Goal: Find specific page/section: Find specific page/section

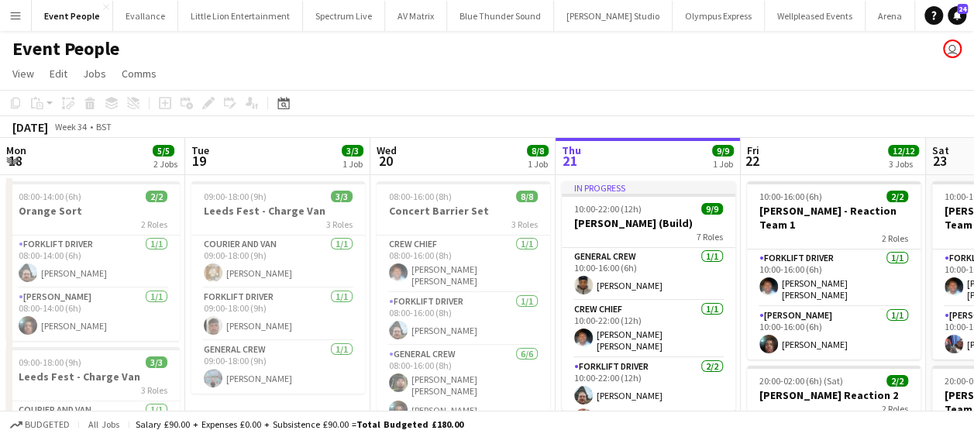
click at [11, 12] on app-icon "Menu" at bounding box center [15, 15] width 12 height 12
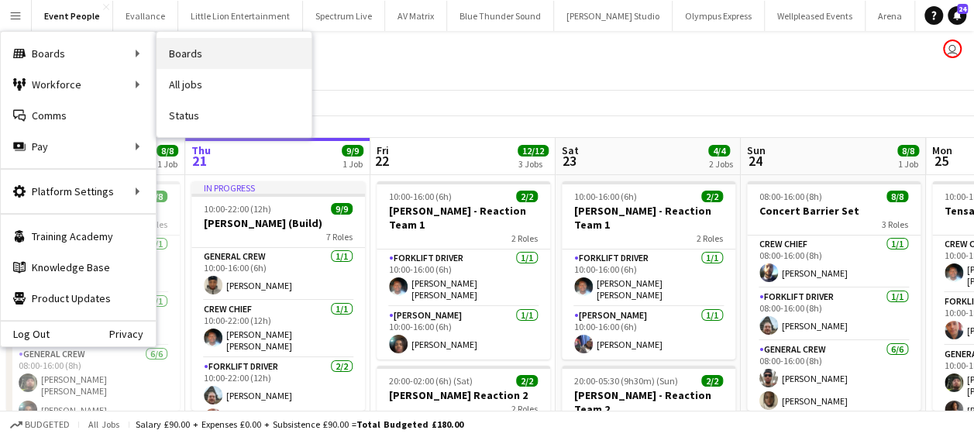
click at [207, 43] on link "Boards" at bounding box center [234, 53] width 155 height 31
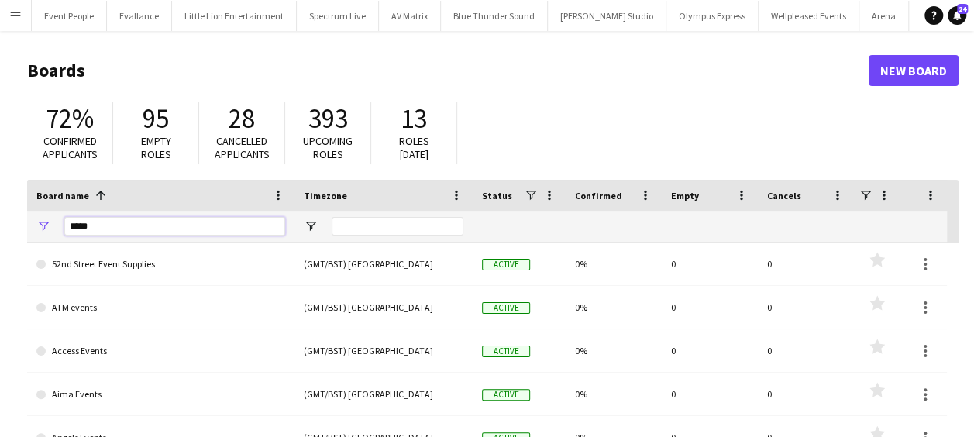
drag, startPoint x: 128, startPoint y: 219, endPoint x: 34, endPoint y: 228, distance: 94.2
click at [34, 228] on div "*****" at bounding box center [160, 226] width 267 height 31
type input "******"
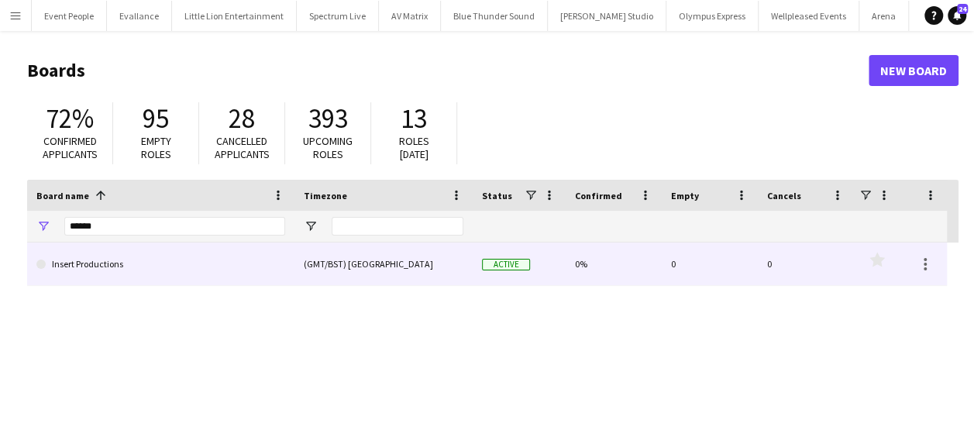
click at [214, 253] on link "Insert Productions" at bounding box center [160, 264] width 249 height 43
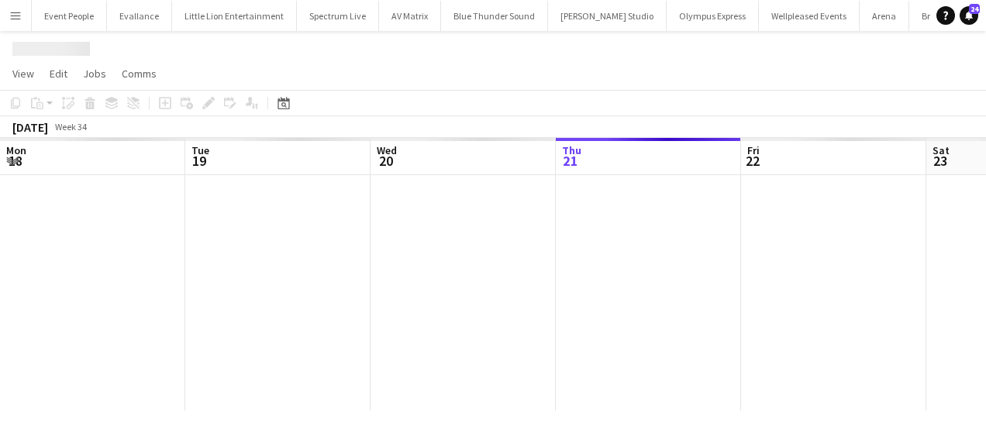
scroll to position [0, 4040]
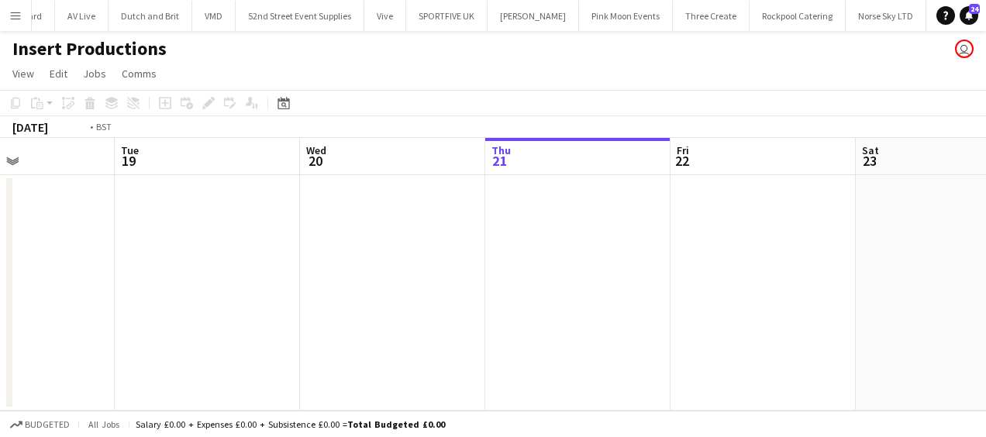
drag, startPoint x: 291, startPoint y: 247, endPoint x: 617, endPoint y: 213, distance: 327.3
click at [616, 214] on app-calendar-viewport "Sat 16 Sun 17 Mon 18 Tue 19 Wed 20 Thu 21 Fri 22 Sat 23 Sun 24 Mon 25 Tue 26" at bounding box center [493, 274] width 986 height 273
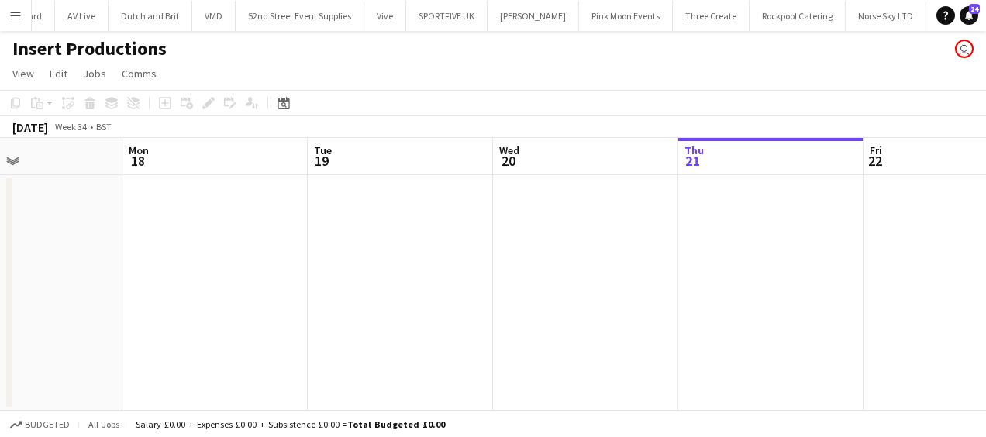
drag, startPoint x: 518, startPoint y: 222, endPoint x: 836, endPoint y: 185, distance: 320.0
click at [883, 181] on app-calendar-viewport "Fri 15 Sat 16 Sun 17 Mon 18 Tue 19 Wed 20 Thu 21 Fri 22 Sat 23 Sun 24 Mon 25" at bounding box center [493, 274] width 986 height 273
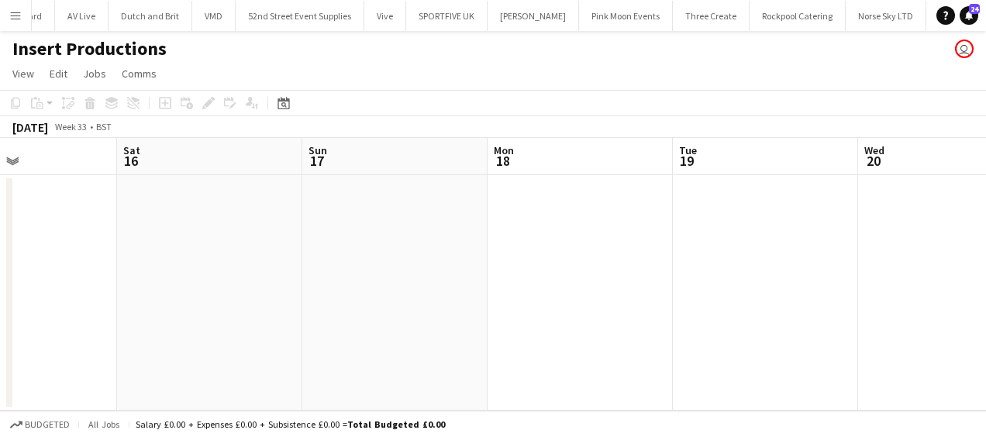
drag, startPoint x: 721, startPoint y: 213, endPoint x: 905, endPoint y: 195, distance: 185.4
click at [917, 195] on app-calendar-viewport "Wed 13 Thu 14 Fri 15 Sat 16 Sun 17 Mon 18 Tue 19 Wed 20 Thu 21 Fri 22 Sat 23" at bounding box center [493, 274] width 986 height 273
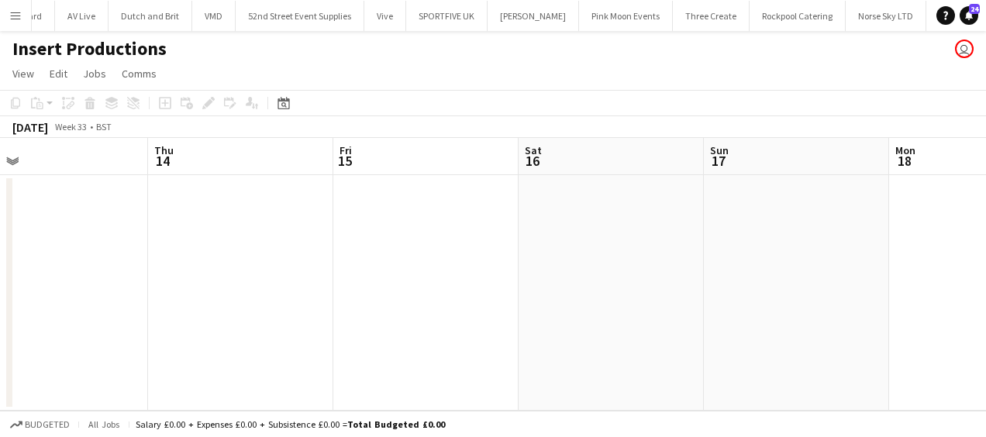
drag, startPoint x: 709, startPoint y: 202, endPoint x: 800, endPoint y: 191, distance: 91.3
click at [800, 191] on app-calendar-viewport "Mon 11 Tue 12 Wed 13 Thu 14 Fri 15 Sat 16 Sun 17 Mon 18 Tue 19 Wed 20 Thu 21" at bounding box center [493, 274] width 986 height 273
drag, startPoint x: 407, startPoint y: 208, endPoint x: 719, endPoint y: 218, distance: 311.8
click at [716, 218] on app-calendar-viewport "Mon 11 Tue 12 Wed 13 Thu 14 Fri 15 Sat 16 Sun 17 Mon 18 Tue 19 Wed 20 Thu 21" at bounding box center [493, 274] width 986 height 273
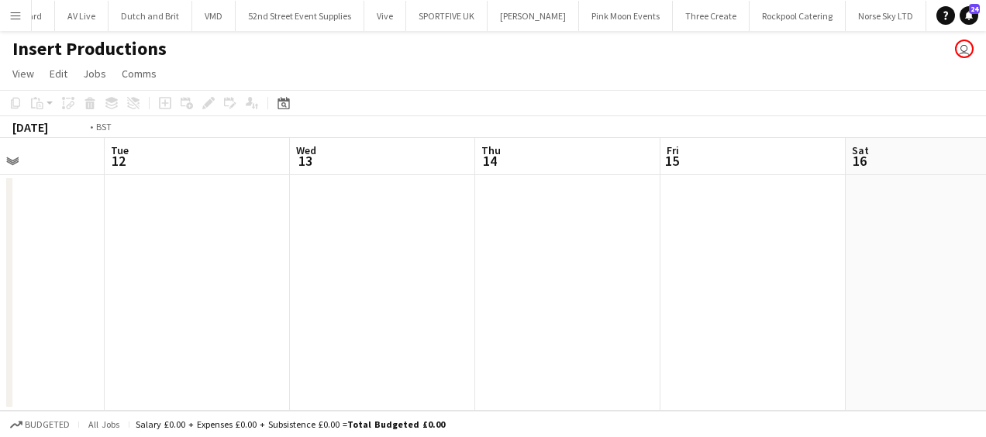
drag, startPoint x: 235, startPoint y: 239, endPoint x: 584, endPoint y: 222, distance: 350.0
click at [584, 222] on app-calendar-viewport "Sat 9 Sun 10 Mon 11 Tue 12 Wed 13 Thu 14 Fri 15 Sat 16 Sun 17 Mon 18 Tue 19" at bounding box center [493, 274] width 986 height 273
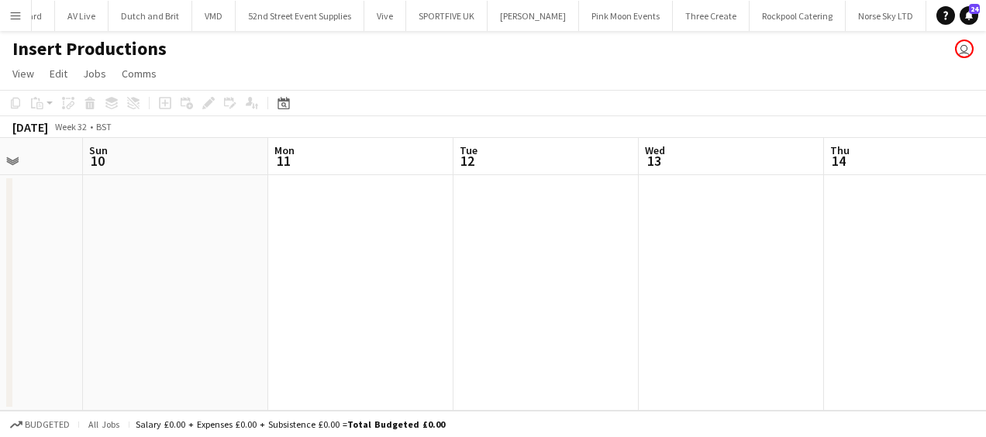
drag, startPoint x: 624, startPoint y: 237, endPoint x: 616, endPoint y: 237, distance: 8.5
click at [622, 237] on app-calendar-viewport "Thu 7 Fri 8 Sat 9 Sun 10 Mon 11 Tue 12 Wed 13 Thu 14 Fri 15 Sat 16 Sun 17" at bounding box center [493, 274] width 986 height 273
drag, startPoint x: 522, startPoint y: 238, endPoint x: 619, endPoint y: 239, distance: 96.9
click at [671, 235] on app-calendar-viewport "Wed 6 Thu 7 Fri 8 Sat 9 Sun 10 Mon 11 Tue 12 Wed 13 Thu 14 Fri 15 Sat 16" at bounding box center [493, 274] width 986 height 273
click at [734, 233] on app-calendar-viewport "Tue 5 Wed 6 Thu 7 Fri 8 Sat 9 Sun 10 Mon 11 Tue 12 Wed 13 Thu 14 Fri 15" at bounding box center [493, 274] width 986 height 273
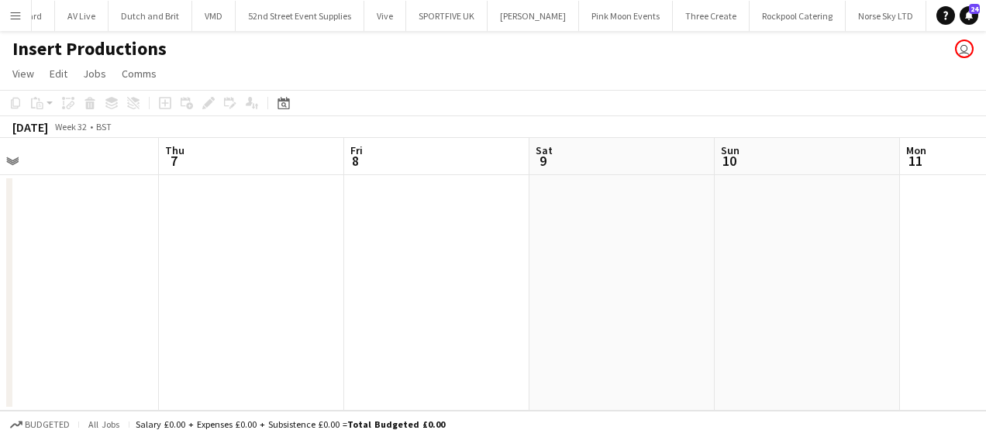
drag, startPoint x: 750, startPoint y: 251, endPoint x: 595, endPoint y: 257, distance: 155.2
click at [801, 250] on app-calendar-viewport "Mon 4 Tue 5 Wed 6 Thu 7 Fri 8 Sat 9 Sun 10 Mon 11 Tue 12 Wed 13 Thu 14" at bounding box center [493, 274] width 986 height 273
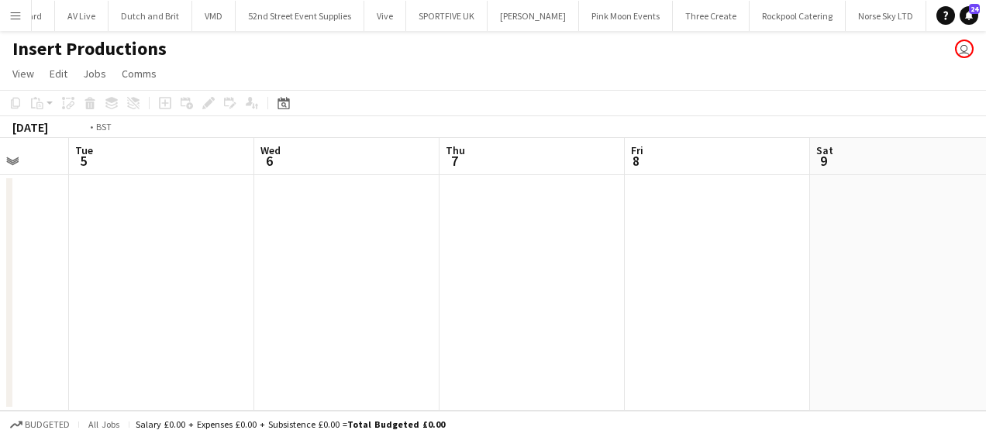
drag, startPoint x: 599, startPoint y: 257, endPoint x: 627, endPoint y: 267, distance: 29.4
click at [766, 257] on app-calendar-viewport "Sat 2 Sun 3 Mon 4 Tue 5 Wed 6 Thu 7 Fri 8 Sat 9 Sun 10 Mon 11 Tue 12" at bounding box center [493, 274] width 986 height 273
drag, startPoint x: 614, startPoint y: 263, endPoint x: 867, endPoint y: 253, distance: 252.9
click at [853, 253] on app-calendar-viewport "Sat 2 Sun 3 Mon 4 Tue 5 Wed 6 Thu 7 Fri 8 Sat 9 Sun 10 Mon 11 Tue 12" at bounding box center [493, 274] width 986 height 273
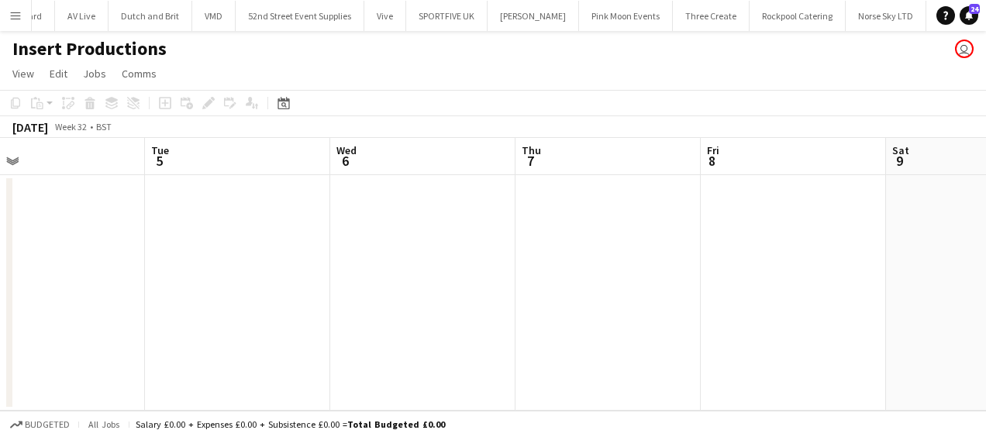
drag, startPoint x: 688, startPoint y: 257, endPoint x: 870, endPoint y: 257, distance: 182.2
click at [870, 257] on app-calendar-viewport "Sat 2 Sun 3 Mon 4 Tue 5 Wed 6 Thu 7 Fri 8 Sat 9 Sun 10 Mon 11 Tue 12" at bounding box center [493, 274] width 986 height 273
click at [626, 260] on app-calendar-viewport "Wed 30 Thu 31 Fri 1 Sat 2 Sun 3 Mon 4 Tue 5 Wed 6 Thu 7 Fri 8 Sat 9" at bounding box center [493, 274] width 986 height 273
drag, startPoint x: 487, startPoint y: 275, endPoint x: 569, endPoint y: 264, distance: 83.0
click at [550, 265] on app-calendar-viewport "Tue 29 Wed 30 Thu 31 Fri 1 Sat 2 Sun 3 Mon 4 Tue 5 Wed 6 Thu 7 Fri 8" at bounding box center [493, 274] width 986 height 273
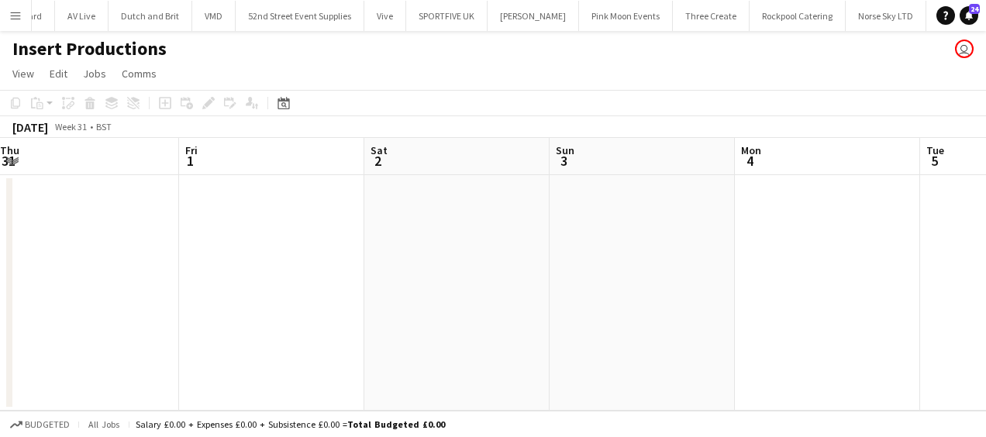
click at [741, 252] on app-calendar-viewport "Tue 29 Wed 30 Thu 31 Fri 1 Sat 2 Sun 3 Mon 4 Tue 5 Wed 6 Thu 7 Fri 8" at bounding box center [493, 274] width 986 height 273
click at [743, 253] on app-calendar-viewport "Mon 28 Tue 29 Wed 30 Thu 31 Fri 1 Sat 2 Sun 3 Mon 4 Tue 5 Wed 6 Thu 7" at bounding box center [493, 274] width 986 height 273
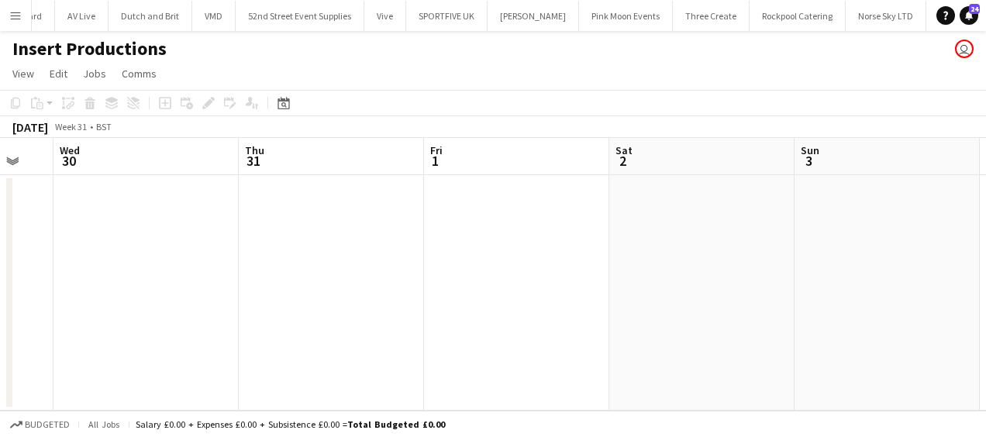
drag, startPoint x: 601, startPoint y: 265, endPoint x: 669, endPoint y: 273, distance: 68.7
click at [736, 260] on app-calendar-viewport "Mon 28 Tue 29 Wed 30 Thu 31 Fri 1 Sat 2 Sun 3 Mon 4 Tue 5 Wed 6 Thu 7" at bounding box center [493, 274] width 986 height 273
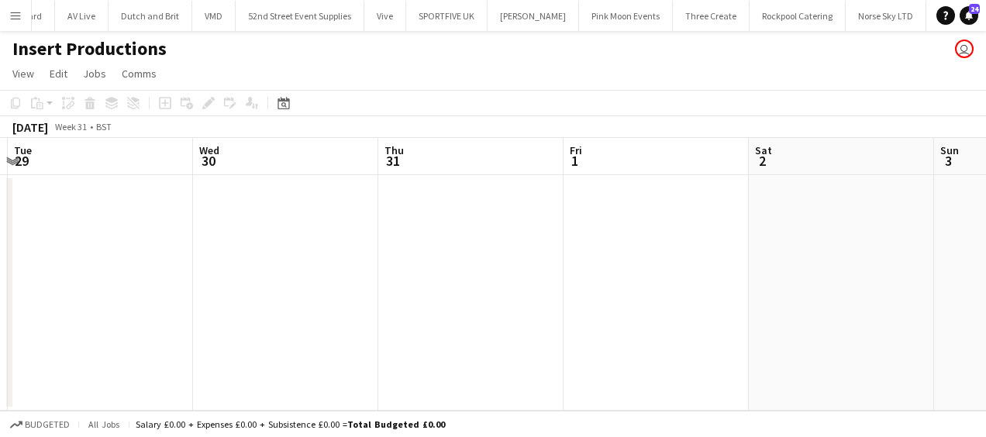
drag, startPoint x: 669, startPoint y: 273, endPoint x: 796, endPoint y: 260, distance: 127.8
click at [778, 265] on app-calendar-viewport "Sun 27 Mon 28 Tue 29 Wed 30 Thu 31 Fri 1 Sat 2 Sun 3 Mon 4 Tue 5 Wed 6" at bounding box center [493, 274] width 986 height 273
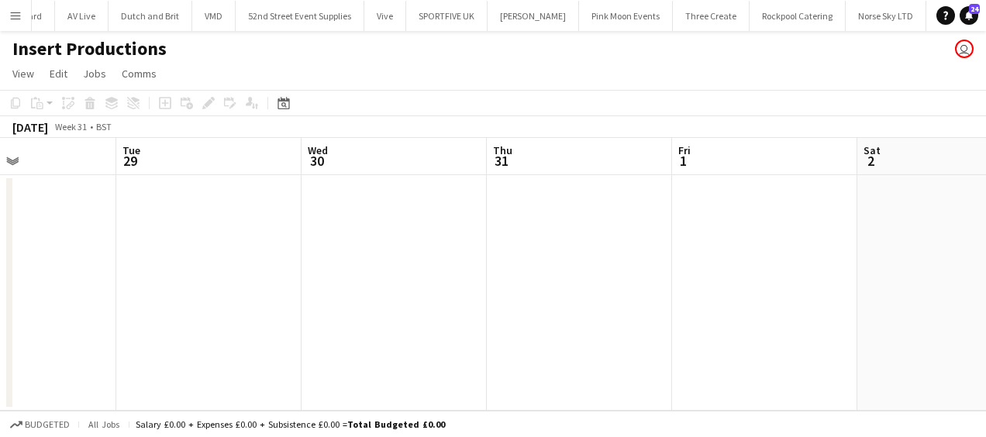
drag, startPoint x: 678, startPoint y: 260, endPoint x: 712, endPoint y: 247, distance: 36.1
click at [712, 247] on app-calendar-viewport "Sat 26 Sun 27 Mon 28 Tue 29 Wed 30 Thu 31 Fri 1 Sat 2 Sun 3 Mon 4 Tue 5" at bounding box center [493, 274] width 986 height 273
